Goal: Task Accomplishment & Management: Use online tool/utility

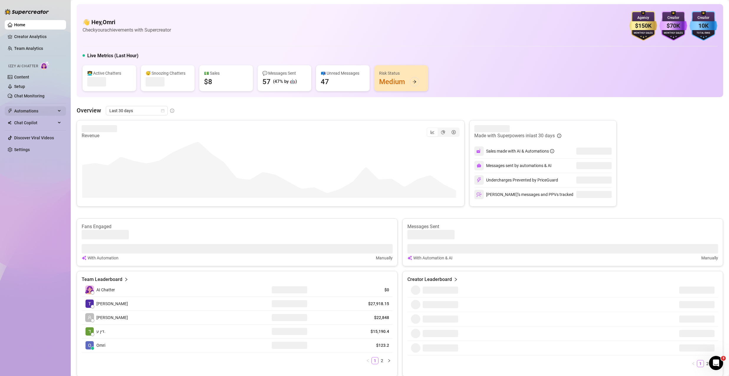
click at [33, 111] on span "Automations" at bounding box center [35, 110] width 42 height 9
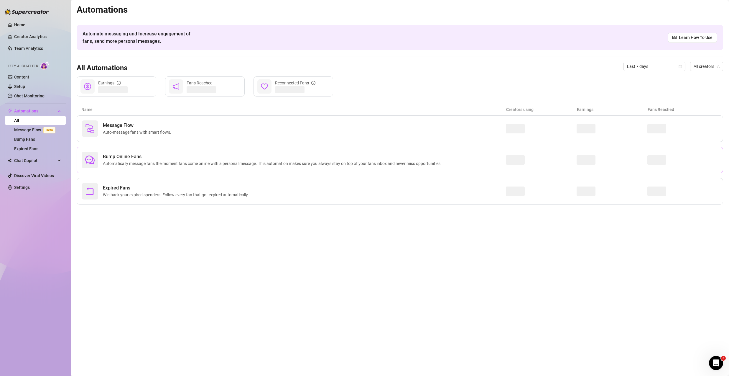
click at [133, 155] on span "Bump Online Fans" at bounding box center [273, 156] width 341 height 7
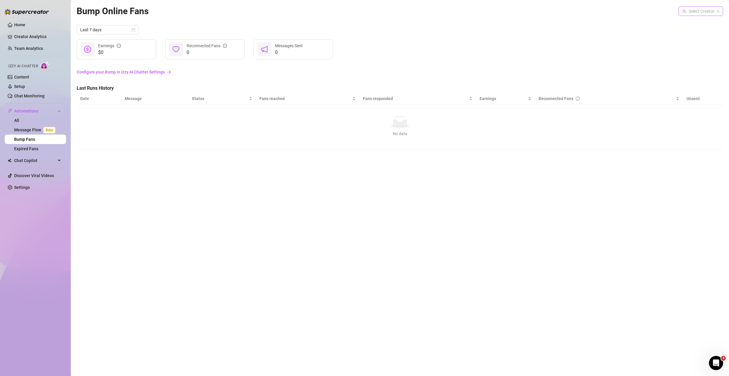
click at [692, 12] on input "search" at bounding box center [698, 11] width 32 height 9
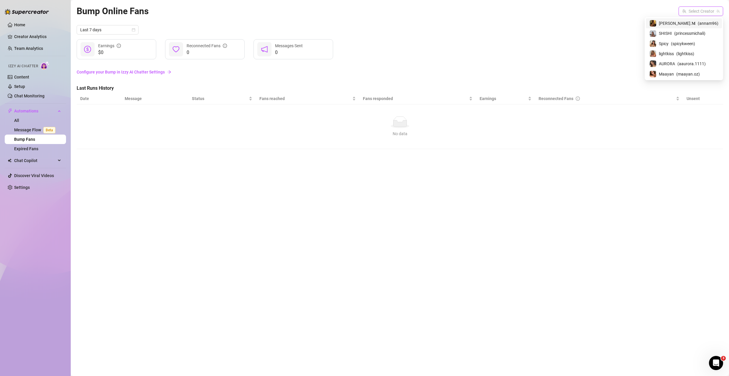
click at [684, 26] on span "[PERSON_NAME].𝐌" at bounding box center [677, 23] width 37 height 6
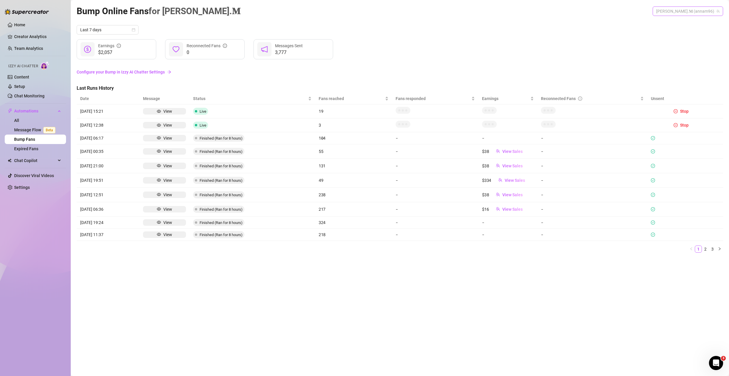
click at [704, 11] on span "[PERSON_NAME].𝐌 (annam96)" at bounding box center [687, 11] width 63 height 9
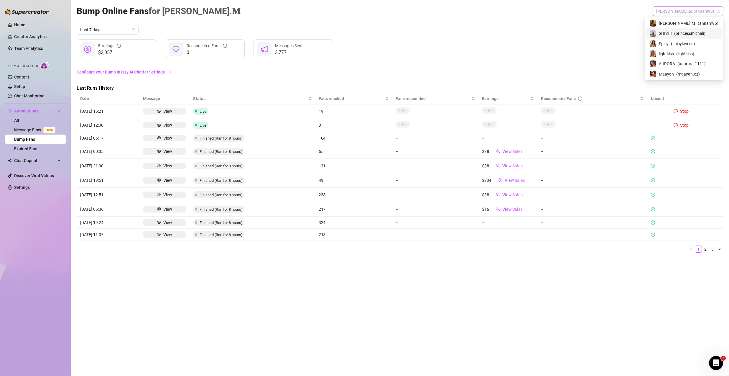
click at [691, 33] on span "( princessmichali )" at bounding box center [689, 33] width 31 height 6
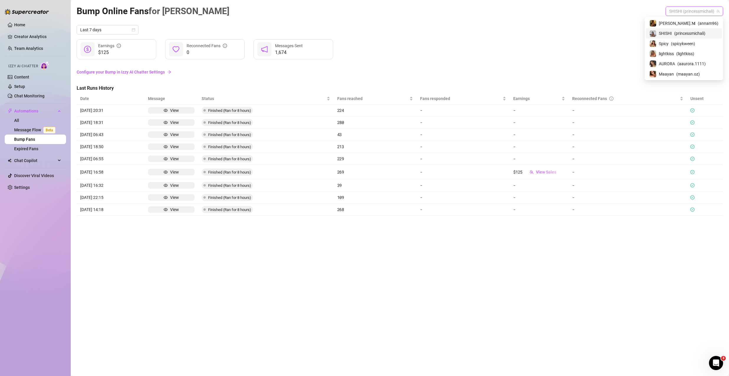
click at [691, 9] on span "SHISHI (princessmichali)" at bounding box center [694, 11] width 50 height 9
click at [683, 41] on span "( spicykween )" at bounding box center [683, 43] width 24 height 6
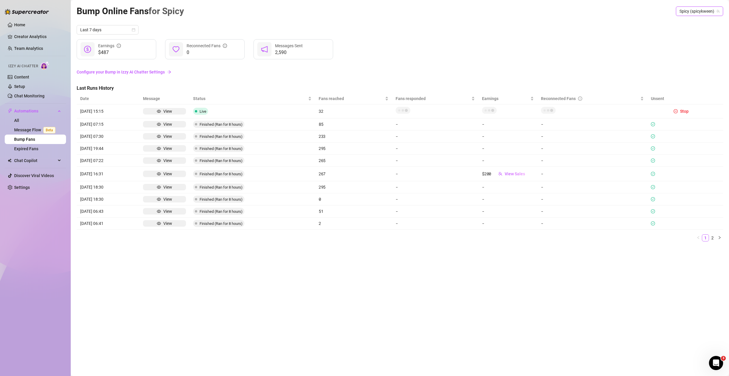
click at [694, 10] on span "Spicy (spicykween)" at bounding box center [699, 11] width 40 height 9
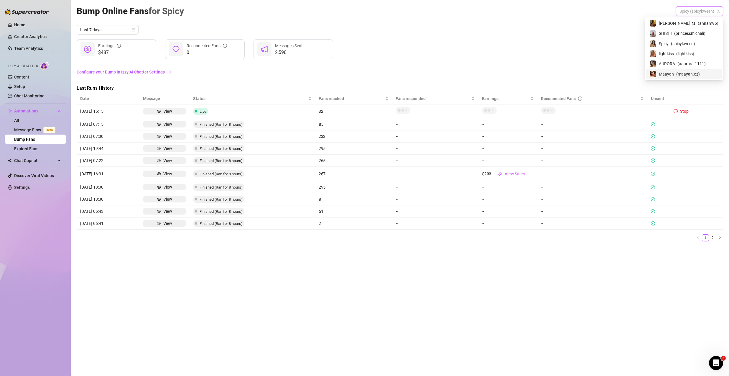
click at [690, 69] on div "Maayan ( maayan.oz )" at bounding box center [684, 74] width 76 height 10
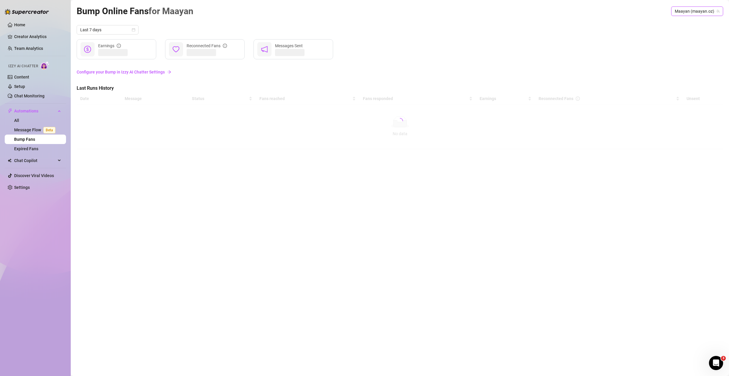
click at [688, 11] on span "Maayan (maayan.oz)" at bounding box center [697, 11] width 45 height 9
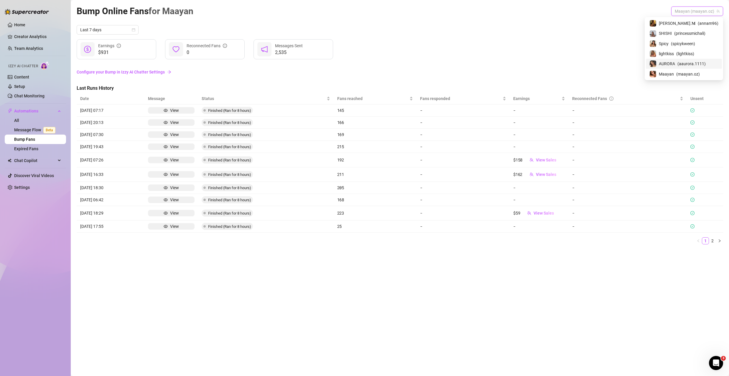
click at [675, 63] on span "AURORA" at bounding box center [667, 63] width 16 height 6
